Goal: Information Seeking & Learning: Find specific fact

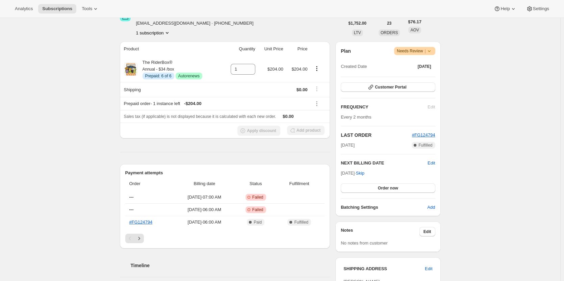
scroll to position [99, 0]
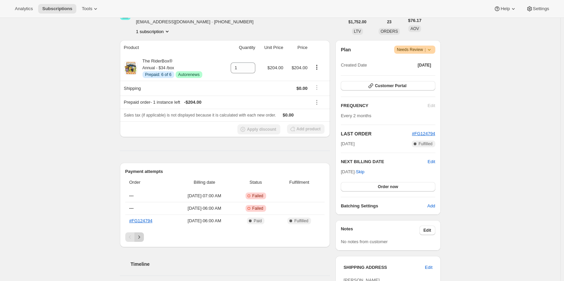
click at [144, 235] on button "Next" at bounding box center [138, 236] width 9 height 9
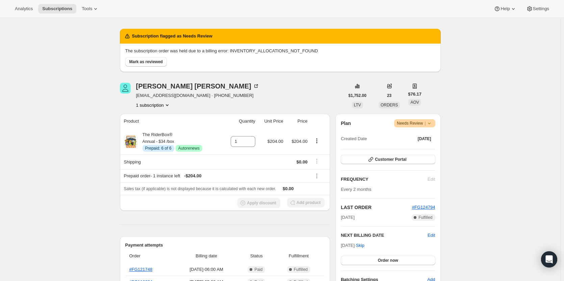
scroll to position [25, 0]
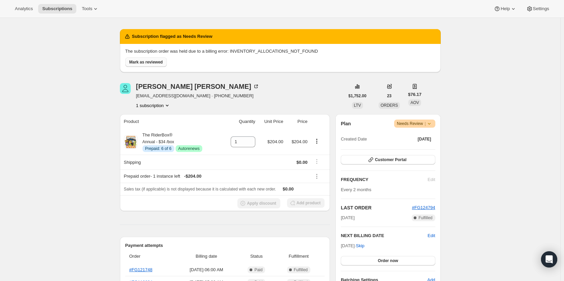
click at [145, 62] on span "Mark as reviewed" at bounding box center [145, 61] width 33 height 5
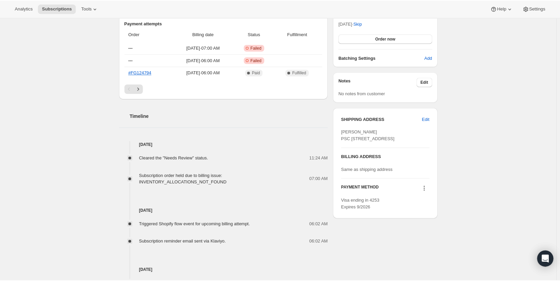
scroll to position [189, 0]
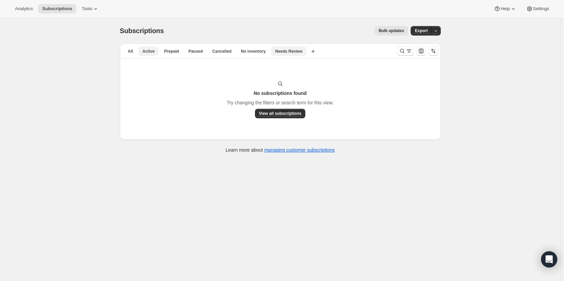
click at [147, 51] on span "Active" at bounding box center [148, 51] width 12 height 5
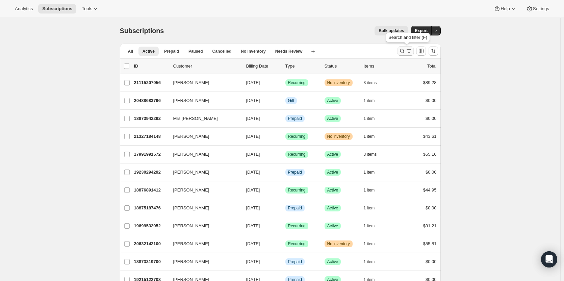
click at [402, 52] on icon "Search and filter results" at bounding box center [402, 51] width 7 height 7
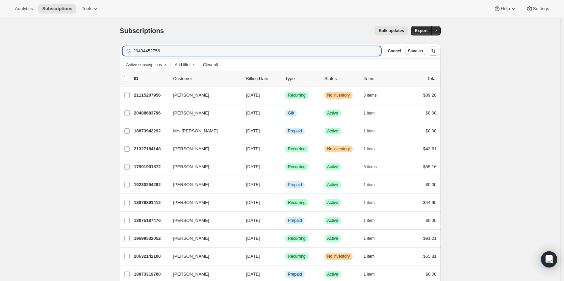
type input "20434452756"
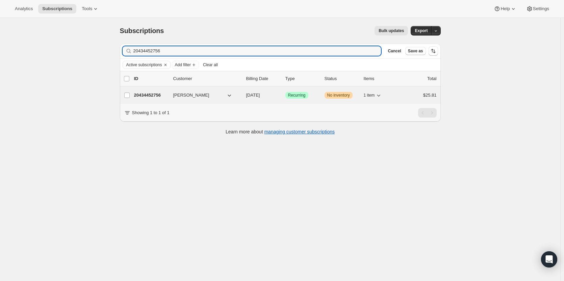
click at [318, 95] on div "Success Recurring" at bounding box center [302, 95] width 34 height 7
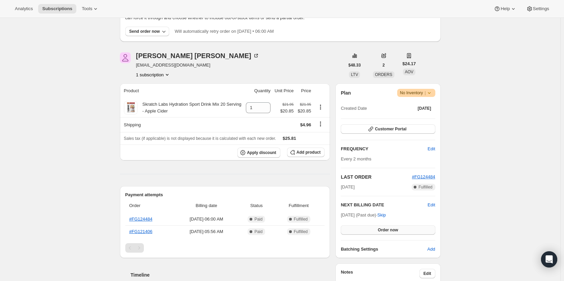
scroll to position [54, 0]
click at [177, 68] on span "fcbryant2016@gmail.com" at bounding box center [197, 65] width 123 height 7
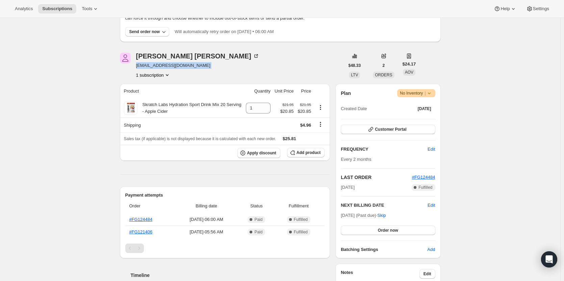
copy span "fcbryant2016@gmail.com"
click at [169, 63] on span "fcbryant2016@gmail.com" at bounding box center [197, 65] width 123 height 7
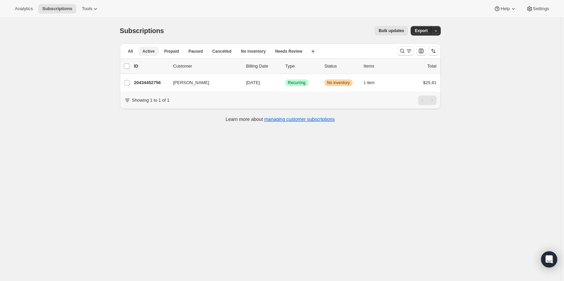
click at [143, 53] on span "Active" at bounding box center [148, 51] width 12 height 5
click at [133, 52] on span "All" at bounding box center [130, 51] width 5 height 5
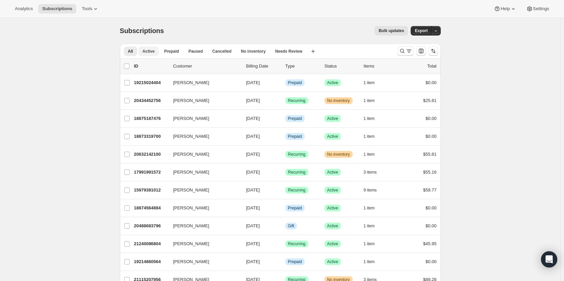
click at [154, 52] on span "Active" at bounding box center [148, 51] width 12 height 5
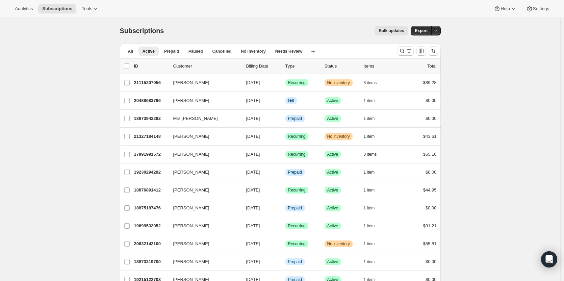
click at [397, 51] on div at bounding box center [418, 51] width 46 height 14
click at [406, 55] on button "Search and filter results" at bounding box center [405, 50] width 16 height 9
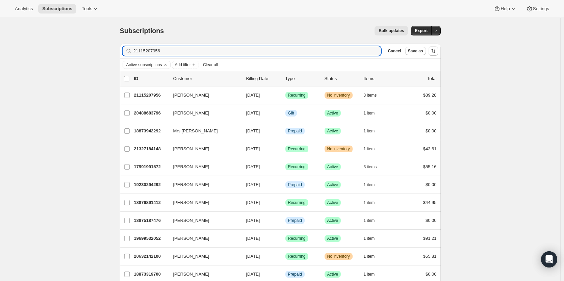
type input "21115207956"
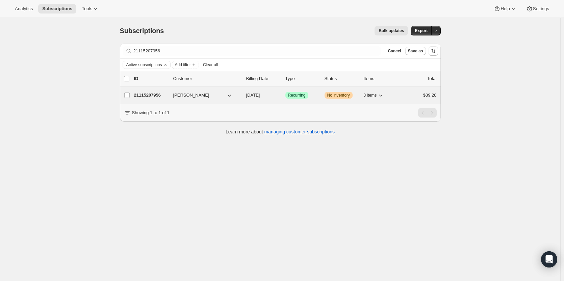
click at [303, 91] on div "21115207956 Matthew Luce 08/22/2025 Success Recurring Warning No inventory 3 it…" at bounding box center [285, 94] width 302 height 9
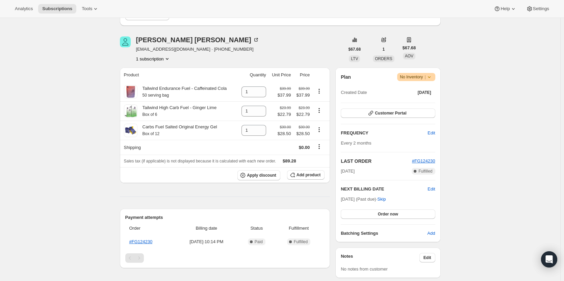
scroll to position [71, 0]
click at [166, 48] on span "lucematthew@gmail.com · +19064584190" at bounding box center [197, 49] width 123 height 7
click at [181, 47] on span "lucematthew@gmail.com · +19064584190" at bounding box center [197, 49] width 123 height 7
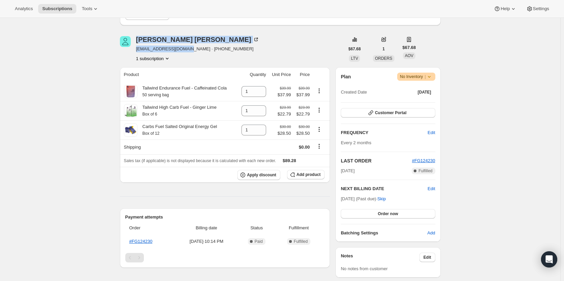
drag, startPoint x: 188, startPoint y: 49, endPoint x: 133, endPoint y: 51, distance: 54.7
click at [133, 51] on div "Matthew Luce lucematthew@gmail.com · +19064584190 1 subscription" at bounding box center [232, 49] width 224 height 26
click at [145, 49] on span "lucematthew@gmail.com · +19064584190" at bounding box center [197, 49] width 123 height 7
drag, startPoint x: 136, startPoint y: 49, endPoint x: 186, endPoint y: 51, distance: 49.3
click at [186, 51] on div "Matthew Luce lucematthew@gmail.com · +19064584190 1 subscription" at bounding box center [232, 49] width 224 height 26
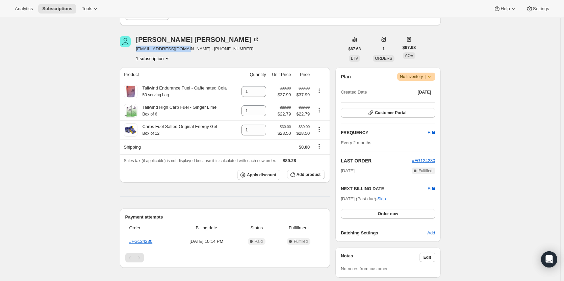
copy span "lucematthew@gmail.com"
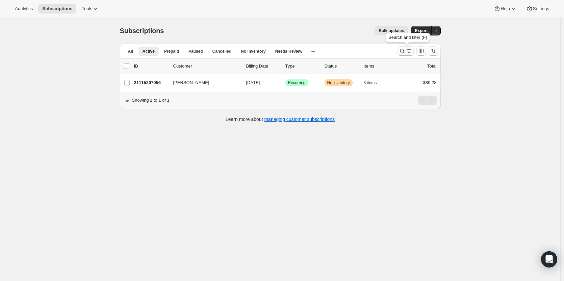
click at [407, 48] on button "Search and filter results" at bounding box center [405, 50] width 16 height 9
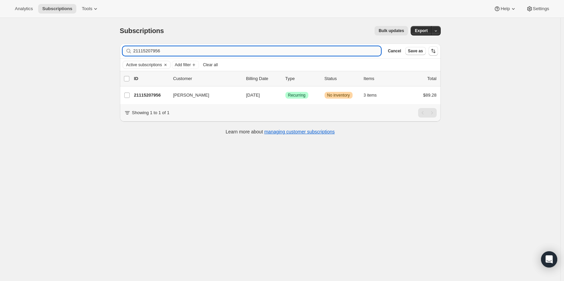
click at [282, 55] on input "21115207956" at bounding box center [257, 50] width 248 height 9
type input "21905670420"
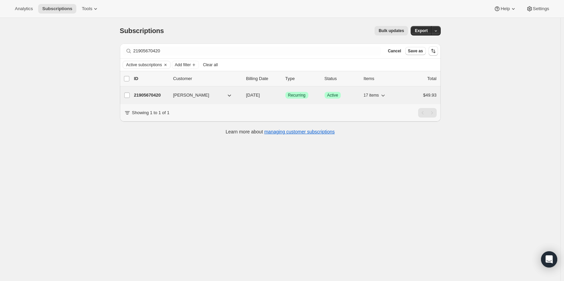
click at [283, 96] on div "21905670420 Sabine Boudreau 09/09/2025 Success Recurring Success Active 17 item…" at bounding box center [285, 94] width 302 height 9
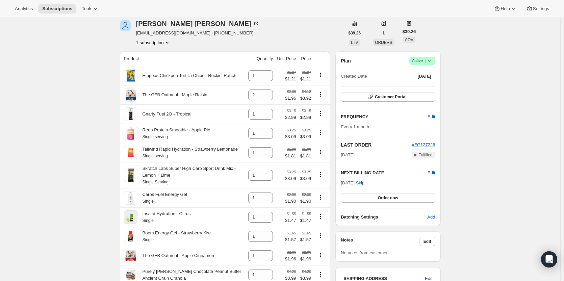
scroll to position [28, 0]
drag, startPoint x: 184, startPoint y: 34, endPoint x: 135, endPoint y: 34, distance: 48.9
click at [135, 34] on div "Sabine Boudreau sabine1079@gmail.com · +18164198653 1 subscription" at bounding box center [232, 34] width 224 height 26
copy span "sabine1079@gmail.com"
